Goal: Information Seeking & Learning: Learn about a topic

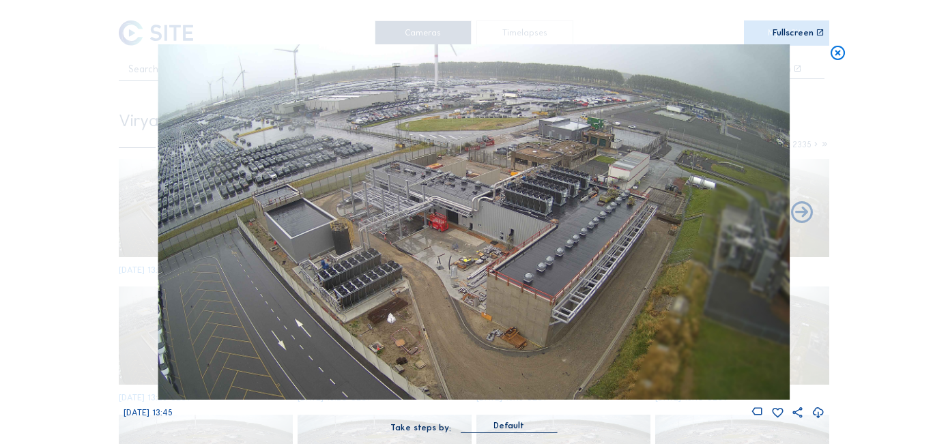
scroll to position [306, 0]
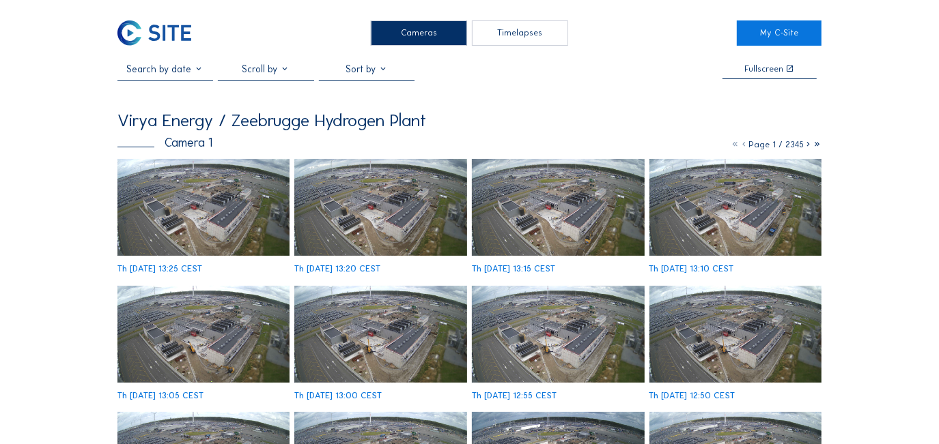
click at [165, 216] on img at bounding box center [203, 207] width 172 height 97
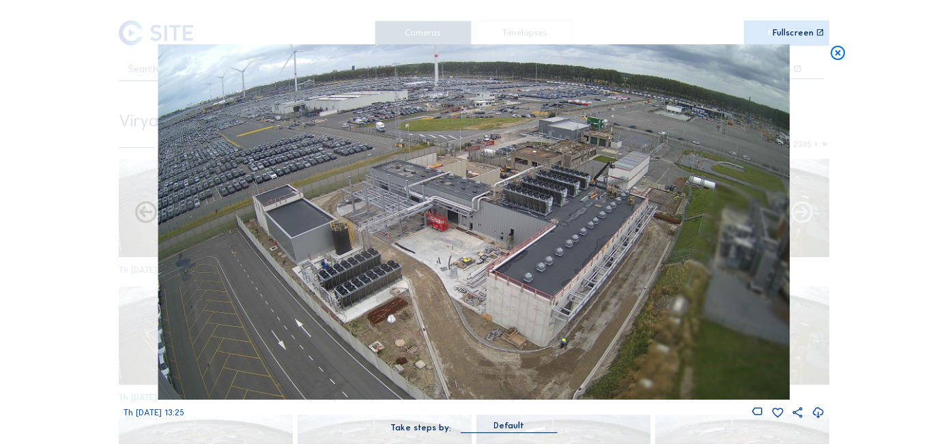
click at [805, 216] on icon at bounding box center [802, 213] width 26 height 26
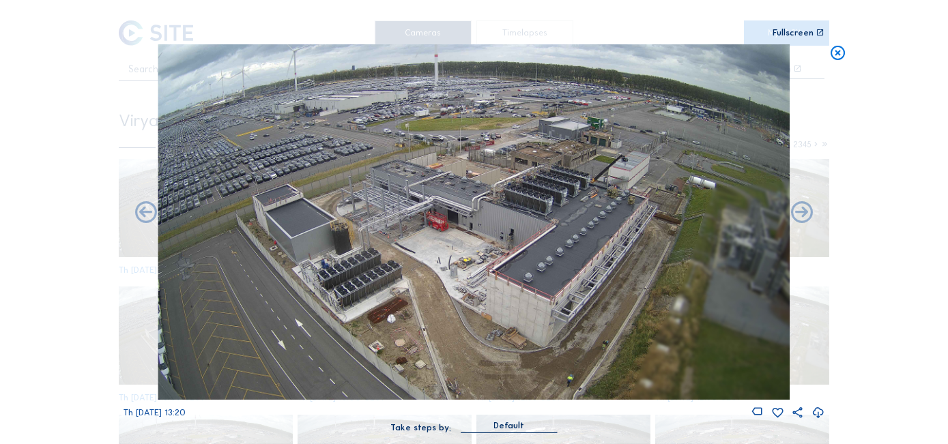
click at [805, 216] on icon at bounding box center [802, 213] width 26 height 26
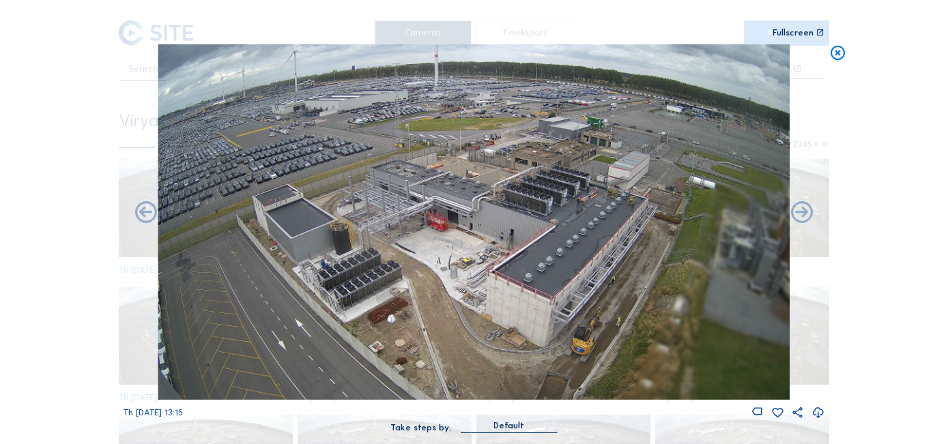
click at [805, 216] on icon at bounding box center [802, 213] width 26 height 26
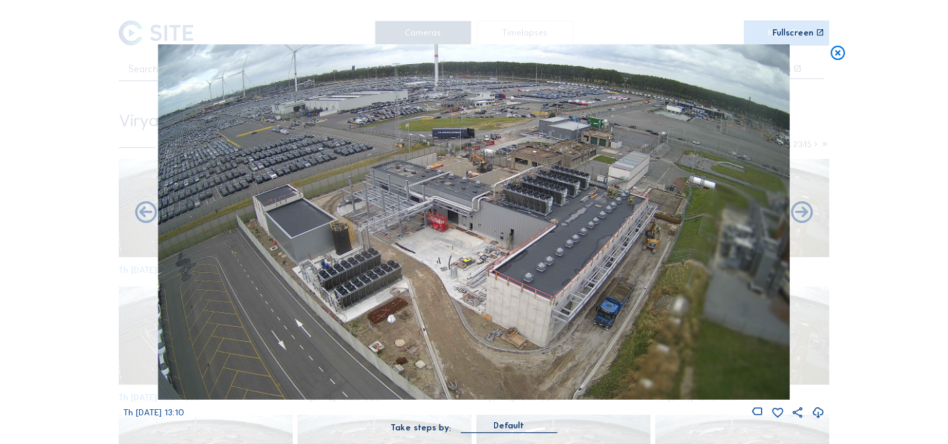
click at [805, 216] on icon at bounding box center [802, 213] width 26 height 26
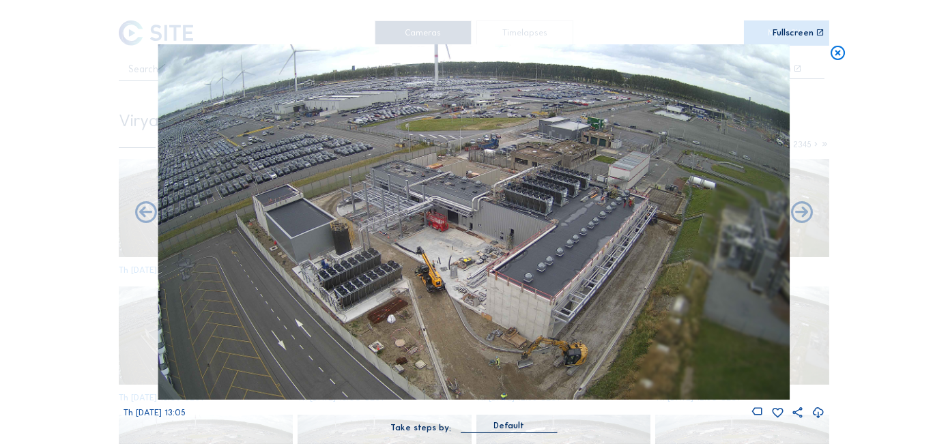
click at [805, 216] on icon at bounding box center [802, 213] width 26 height 26
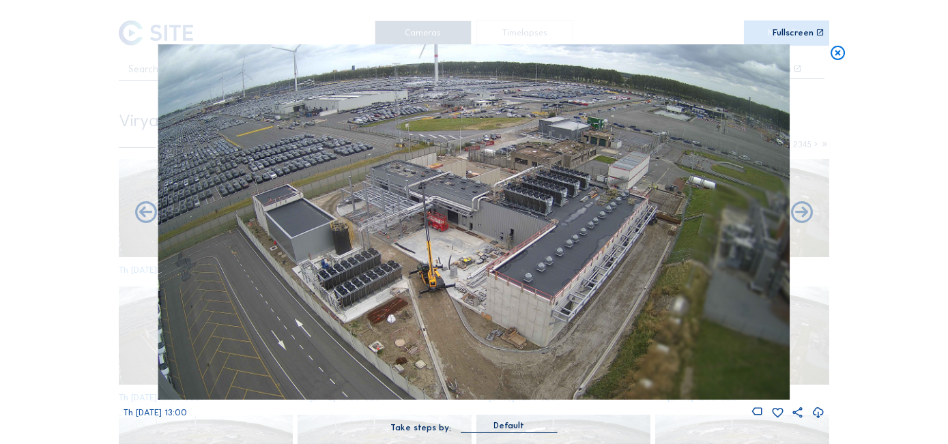
click at [839, 48] on icon at bounding box center [838, 53] width 17 height 18
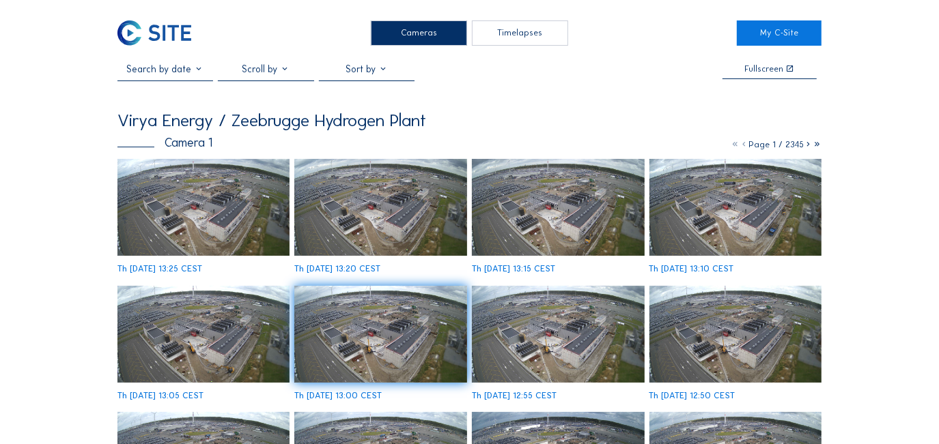
click at [201, 169] on img at bounding box center [203, 207] width 172 height 97
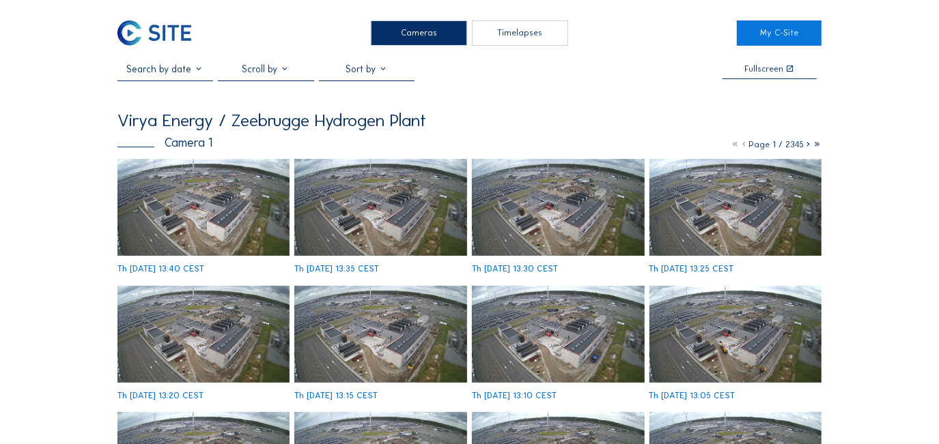
click at [200, 184] on img at bounding box center [203, 207] width 172 height 97
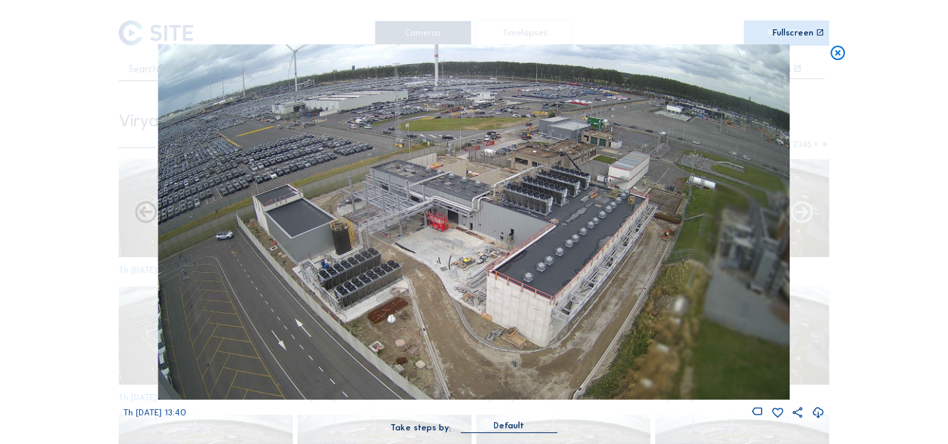
click at [792, 208] on icon at bounding box center [802, 213] width 26 height 26
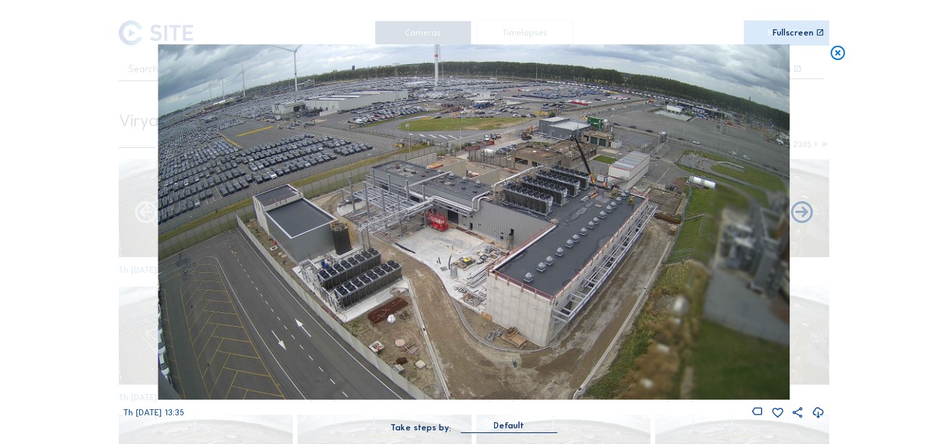
click at [141, 216] on icon at bounding box center [146, 213] width 26 height 26
